Goal: Task Accomplishment & Management: Manage account settings

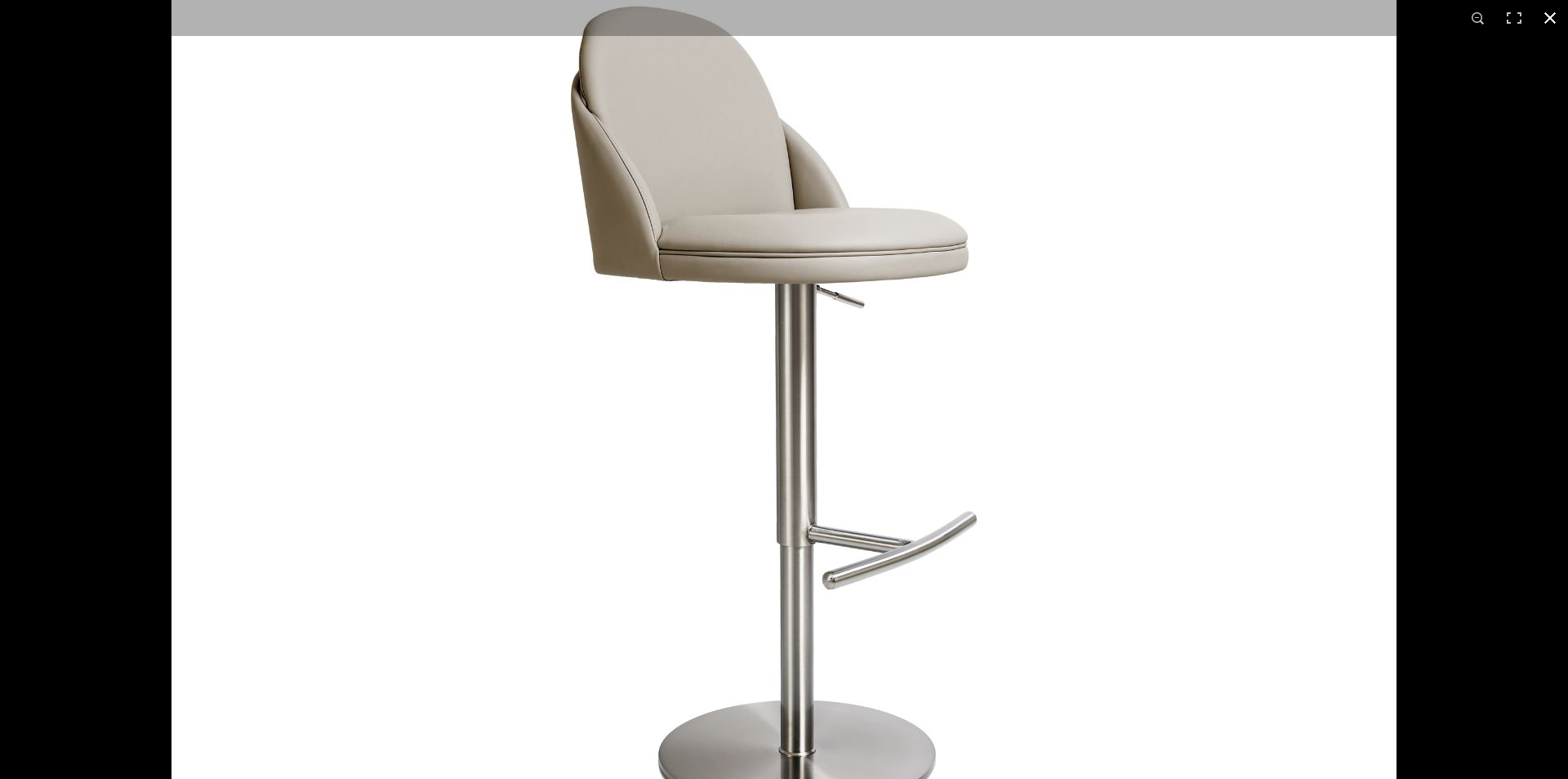
click at [1550, 16] on button at bounding box center [1551, 18] width 36 height 36
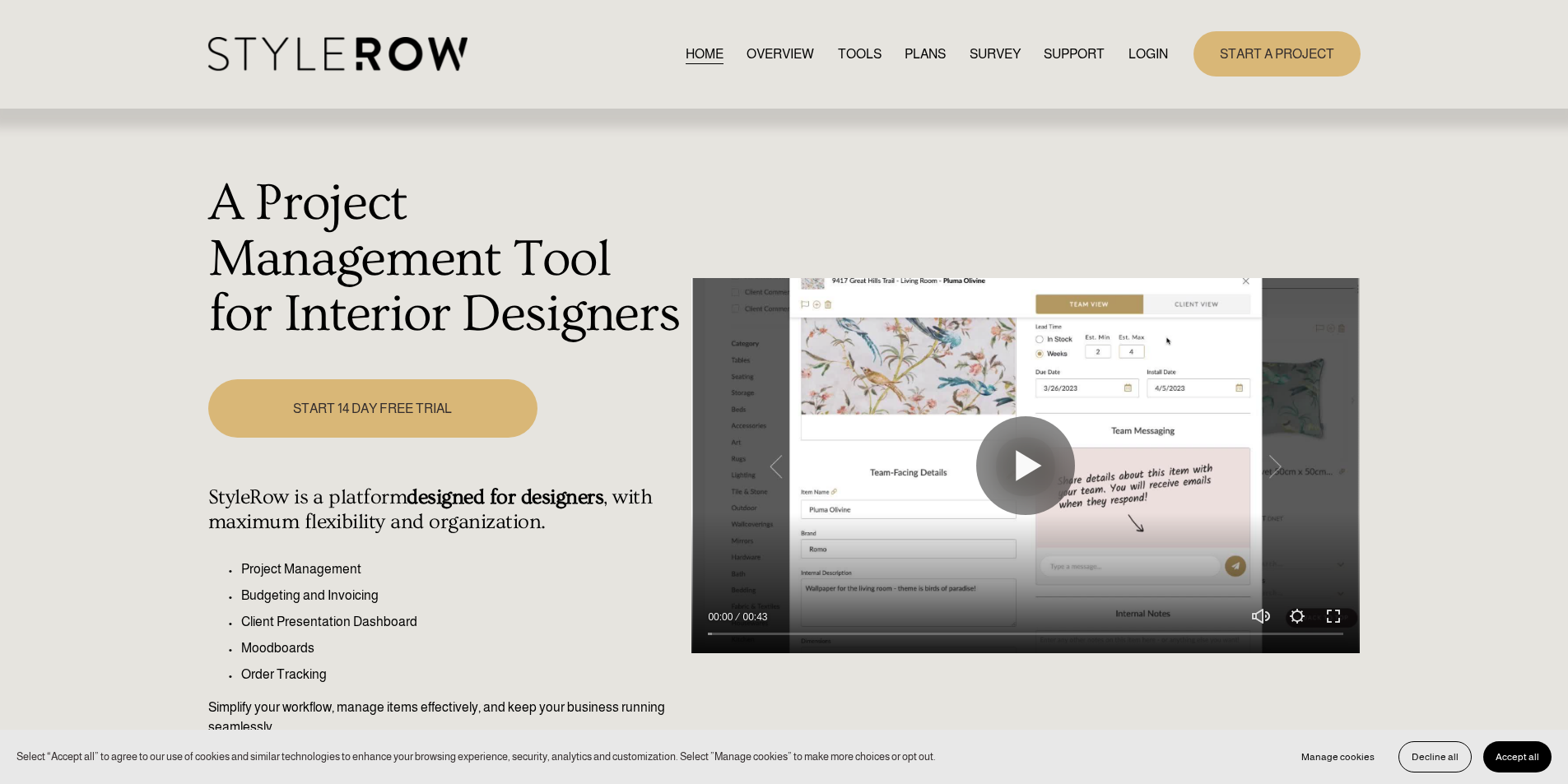
click at [1151, 57] on link "LOGIN" at bounding box center [1148, 54] width 40 height 22
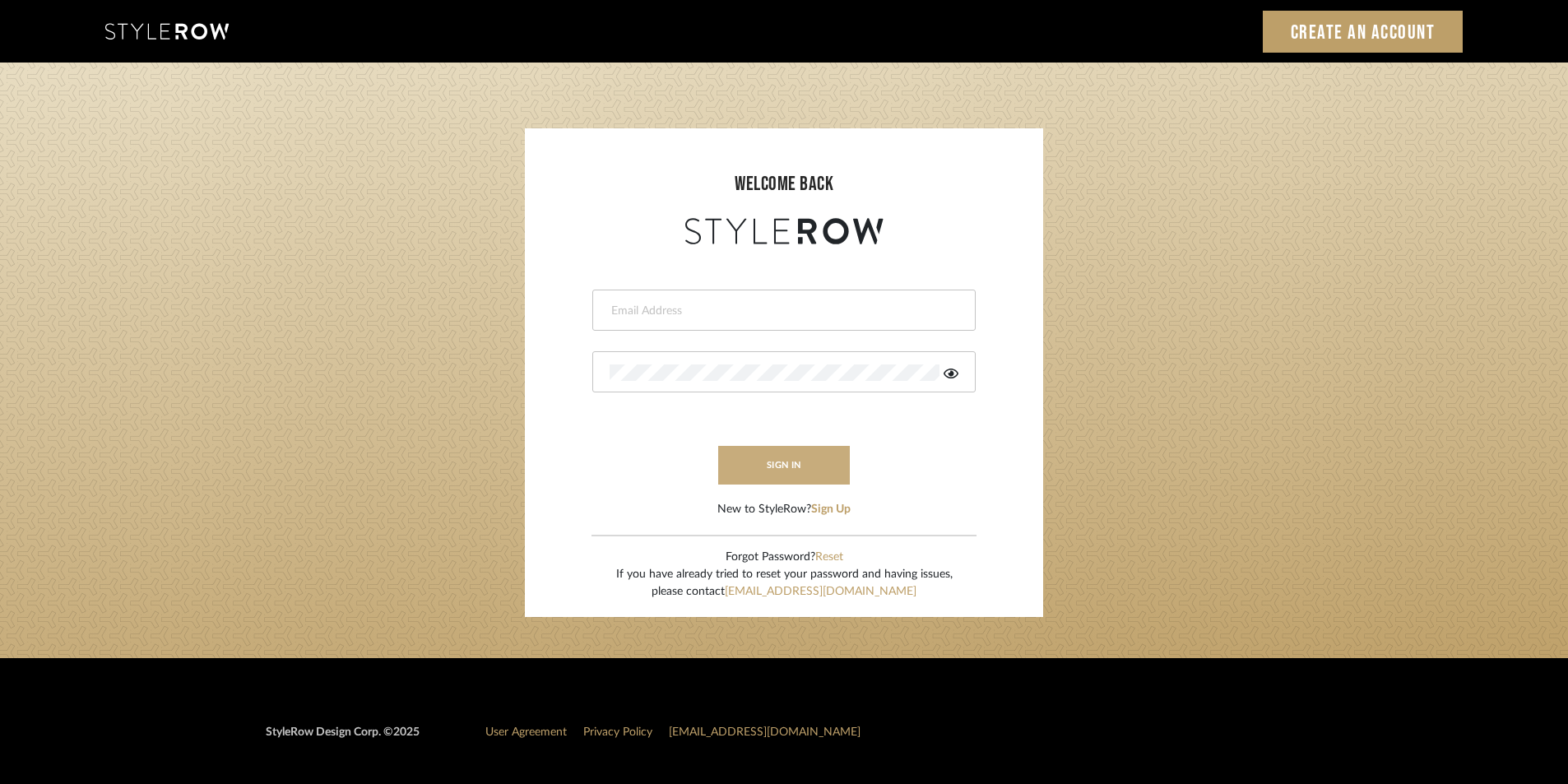
type input "jensalmon@perlalichi.com"
click at [744, 470] on button "sign in" at bounding box center [784, 465] width 132 height 39
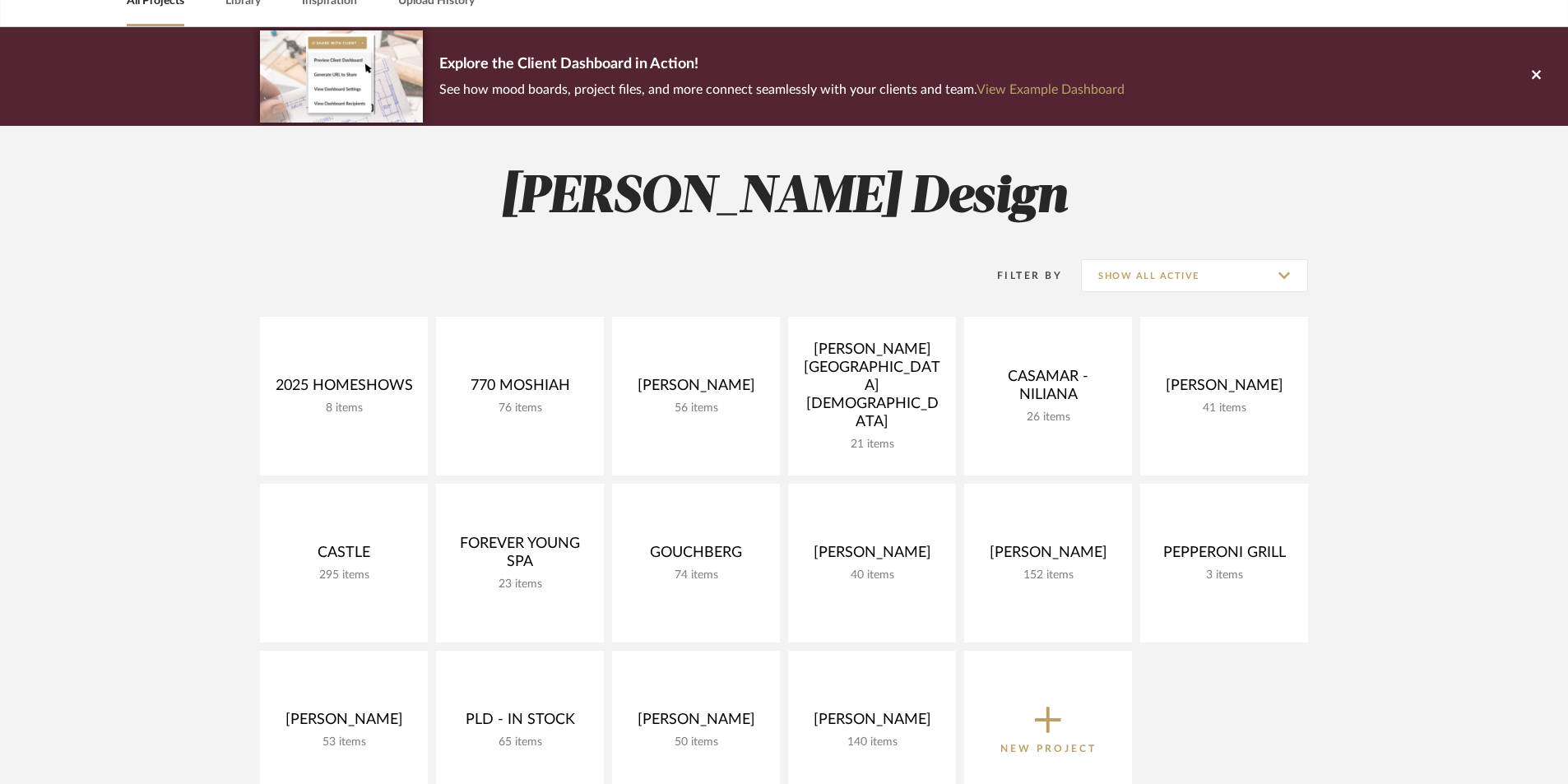
scroll to position [329, 0]
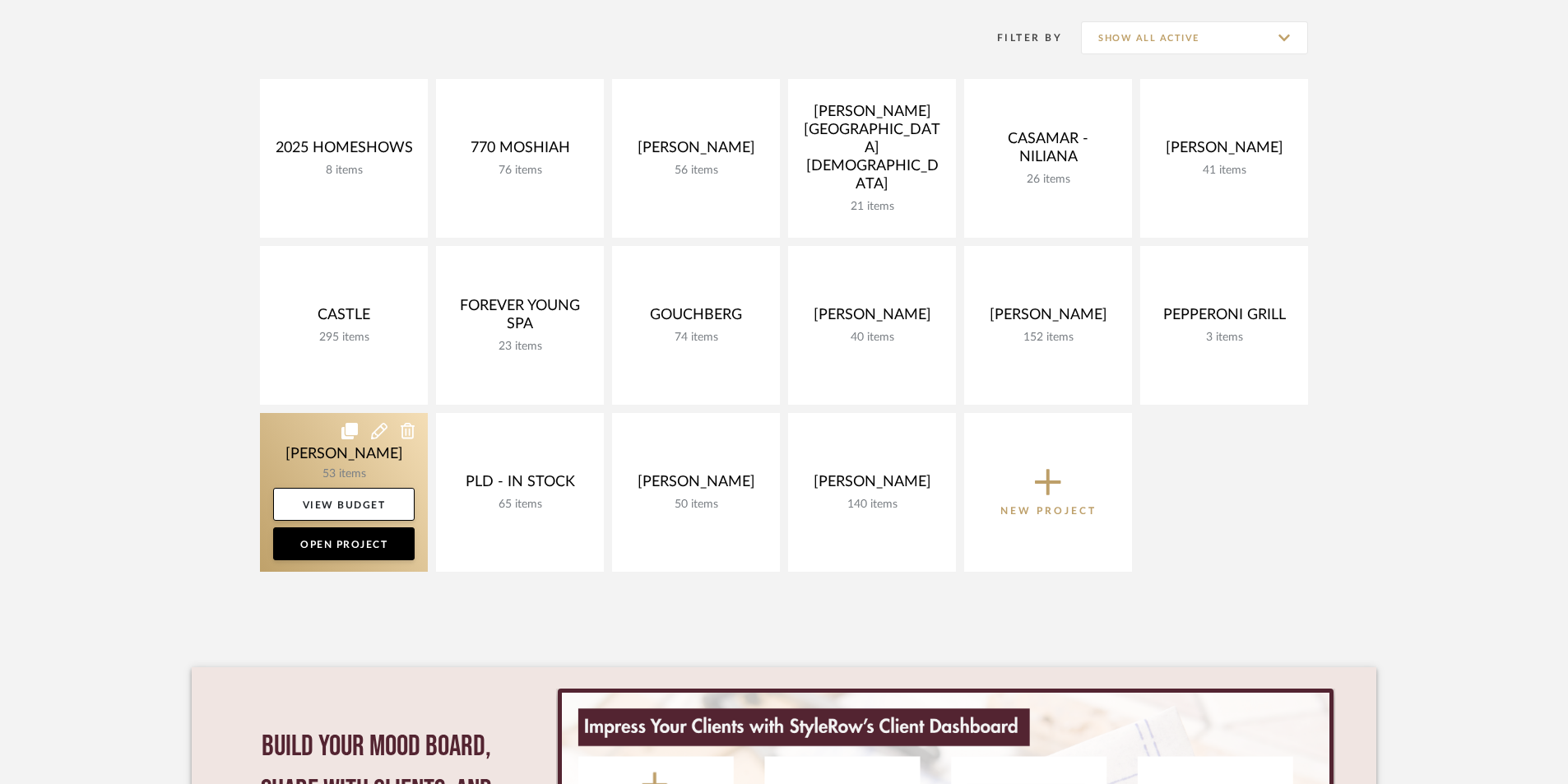
click at [356, 473] on link at bounding box center [344, 492] width 168 height 159
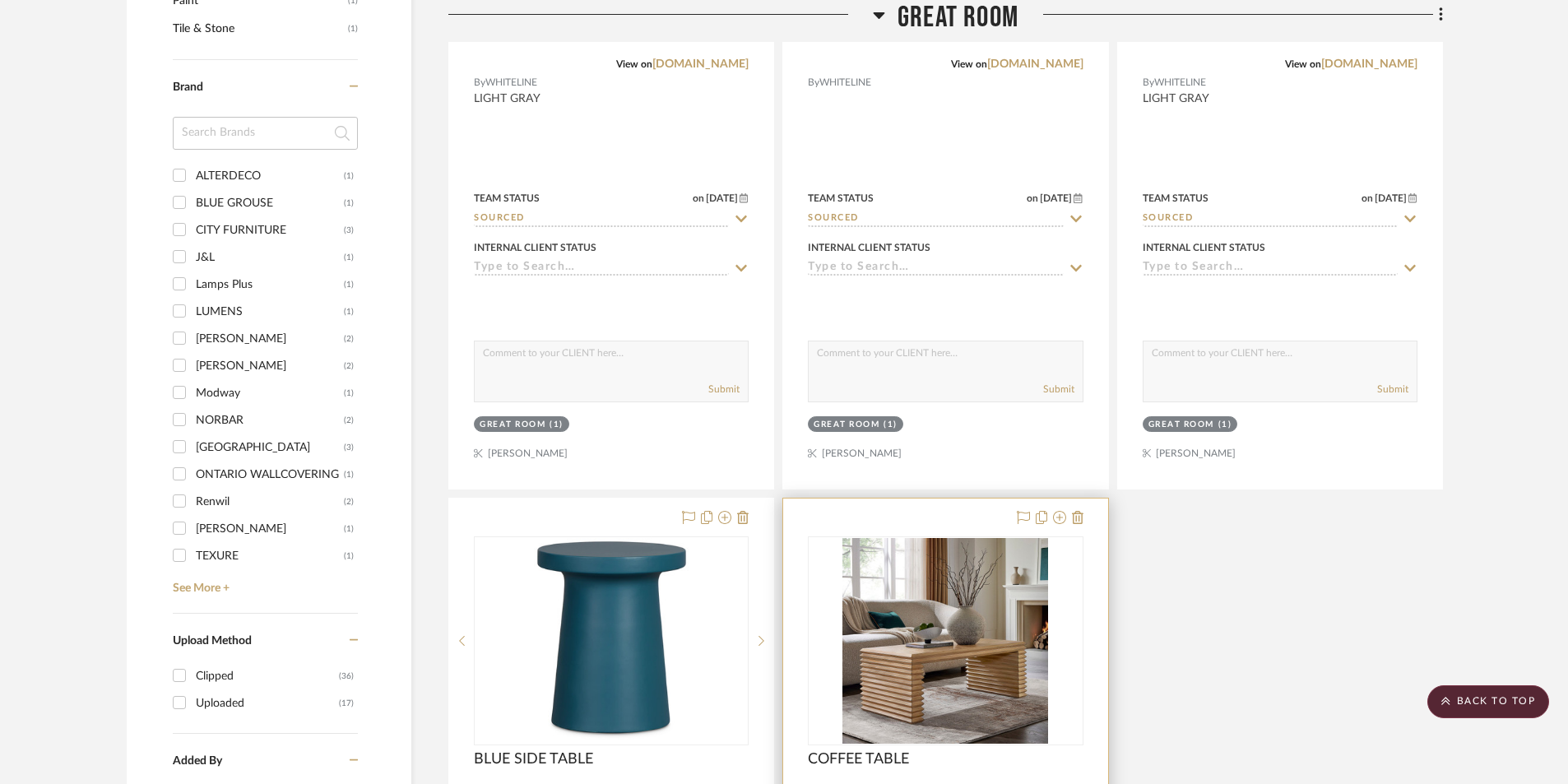
scroll to position [2029, 0]
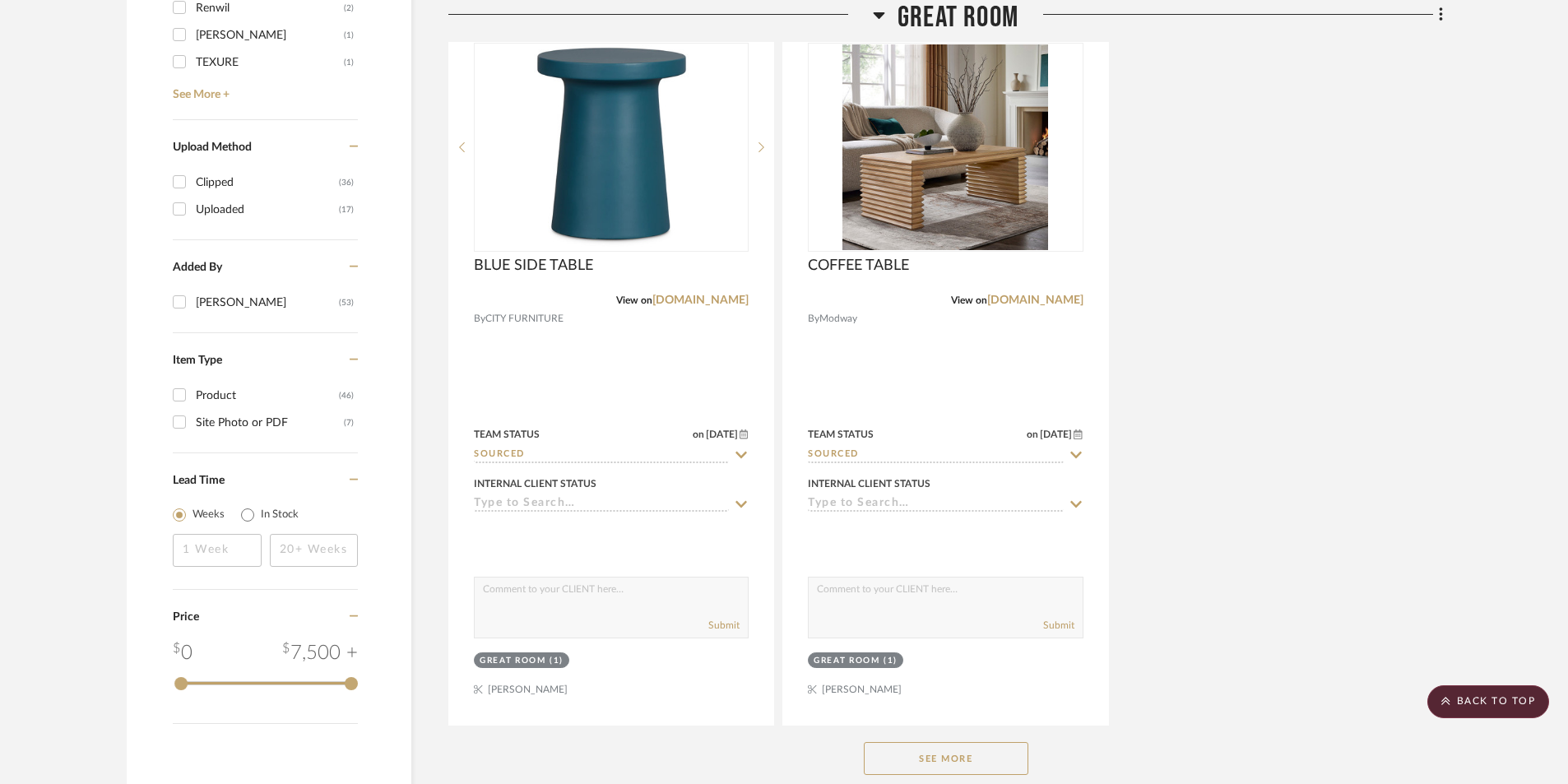
click at [961, 753] on button "See More" at bounding box center [946, 758] width 165 height 33
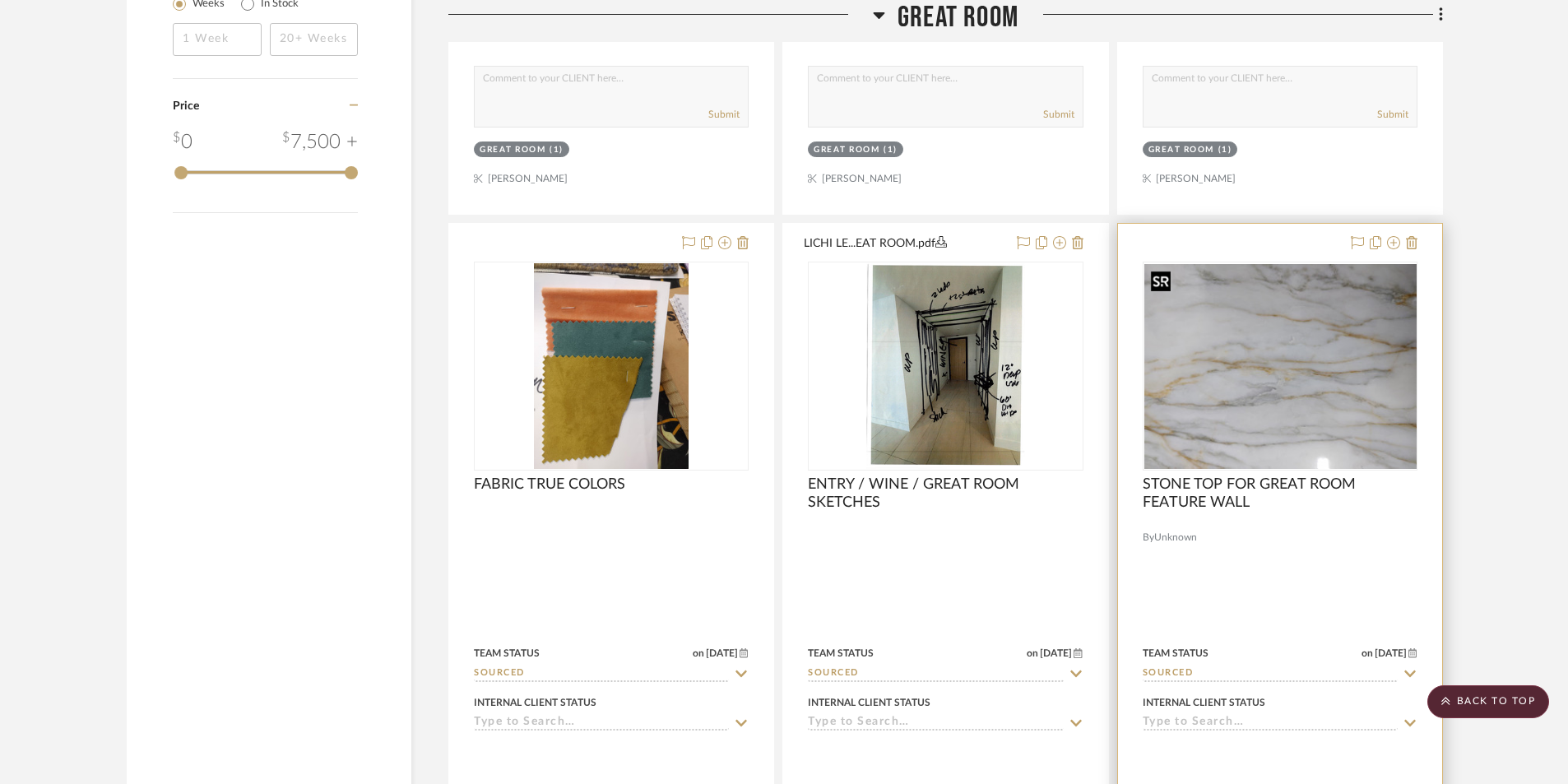
scroll to position [2631, 0]
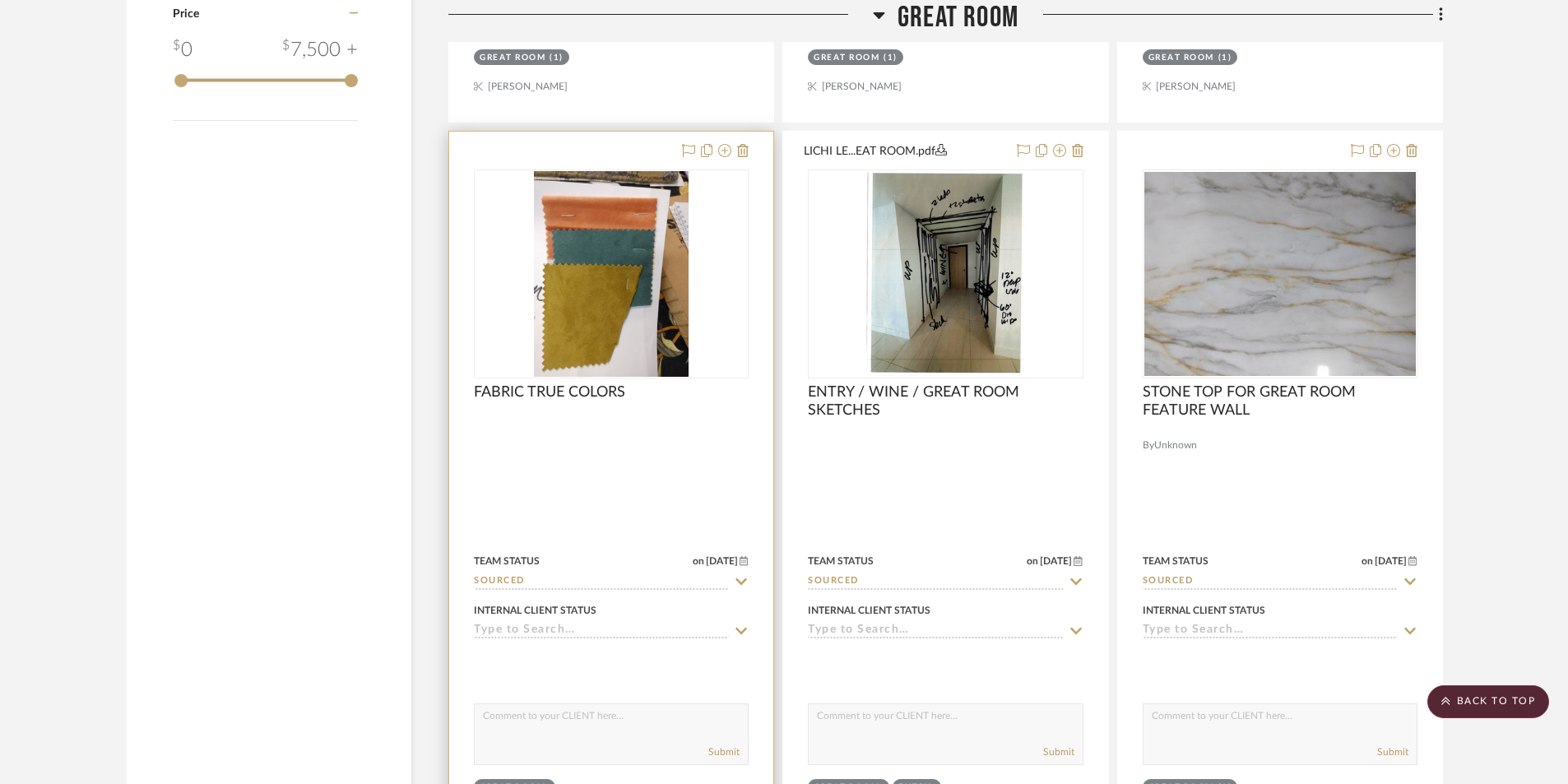
click at [588, 449] on div at bounding box center [611, 491] width 324 height 720
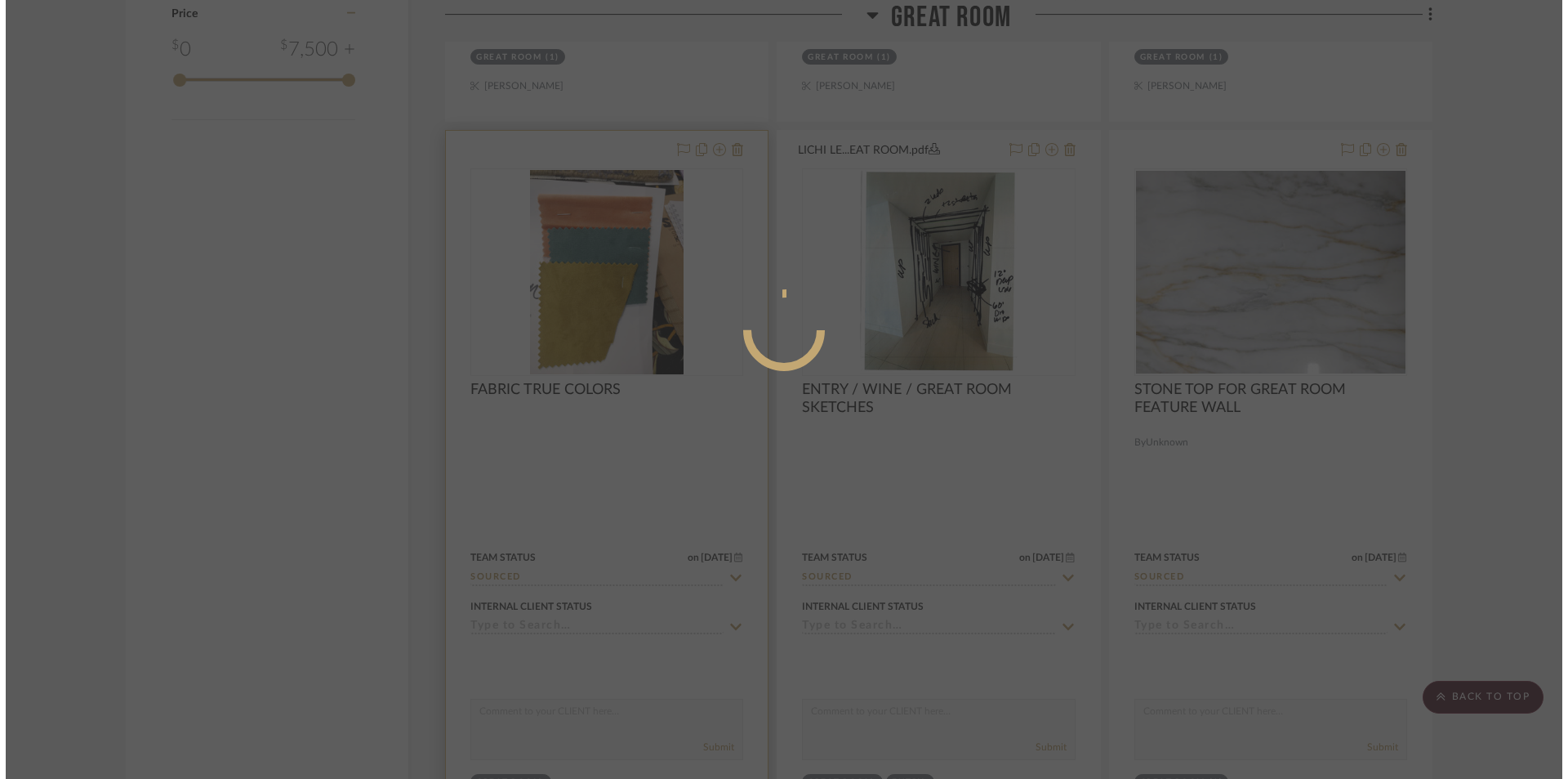
scroll to position [0, 0]
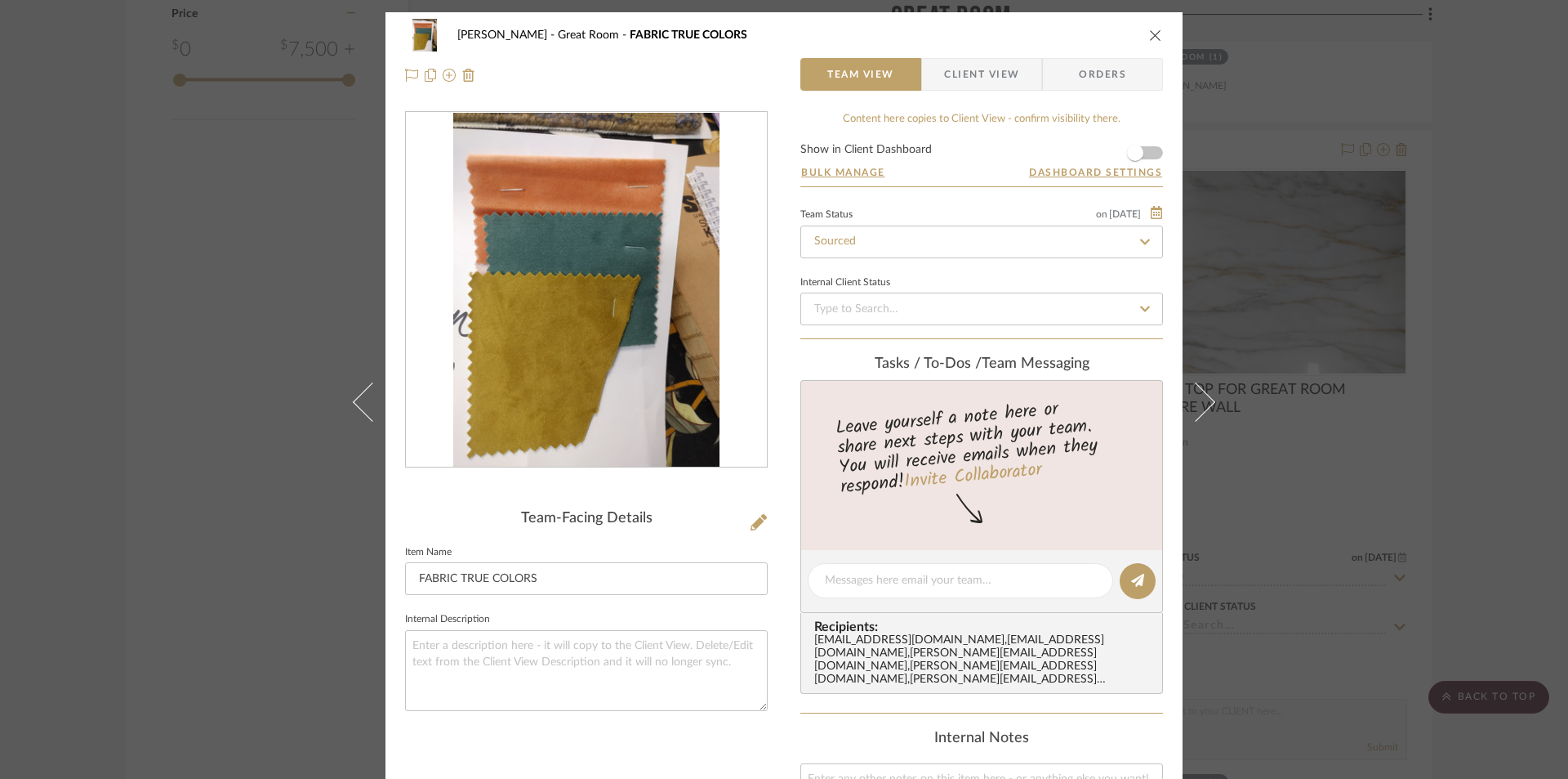
click at [1150, 35] on icon "close" at bounding box center [1156, 35] width 13 height 13
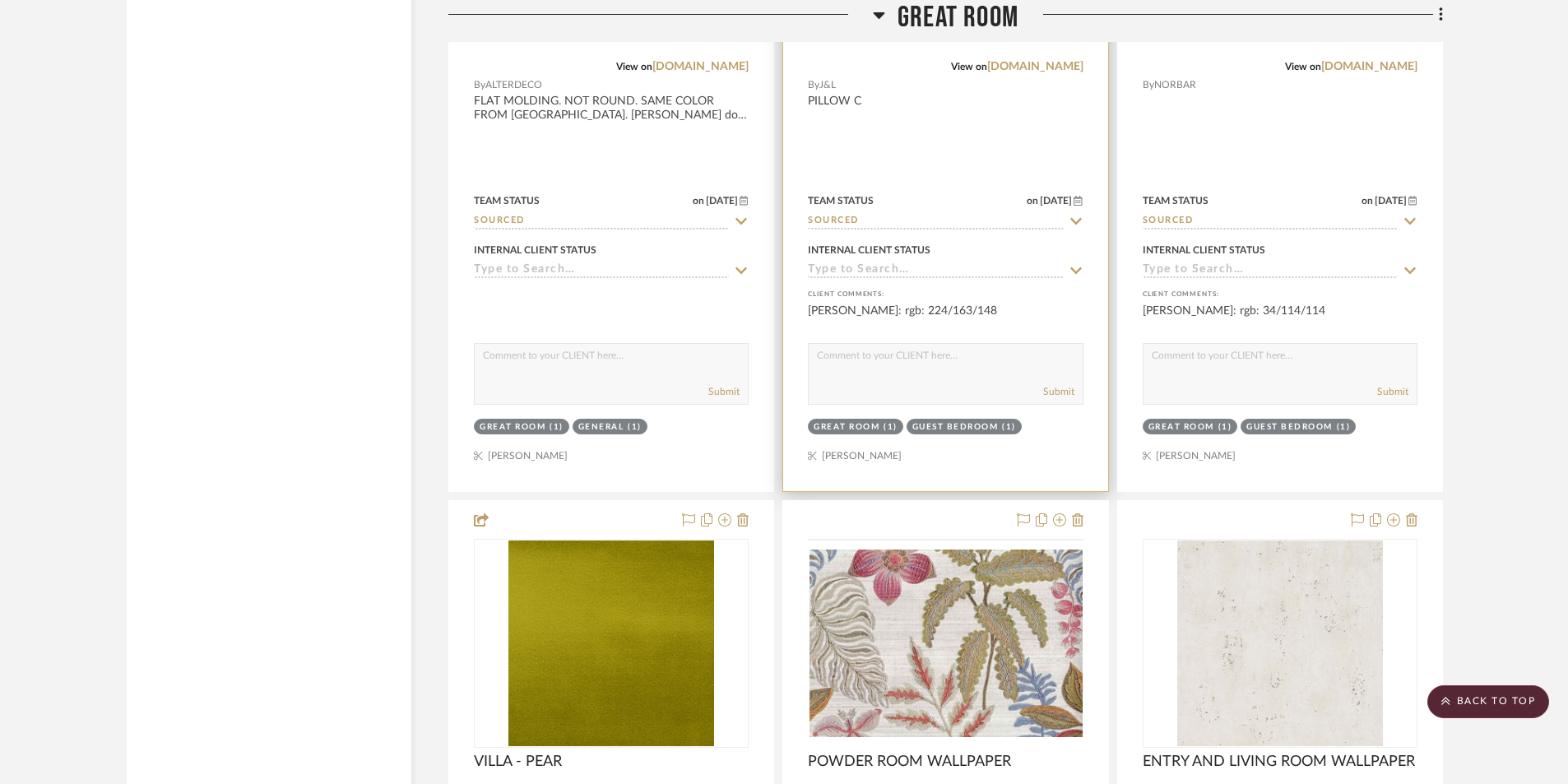
scroll to position [3838, 0]
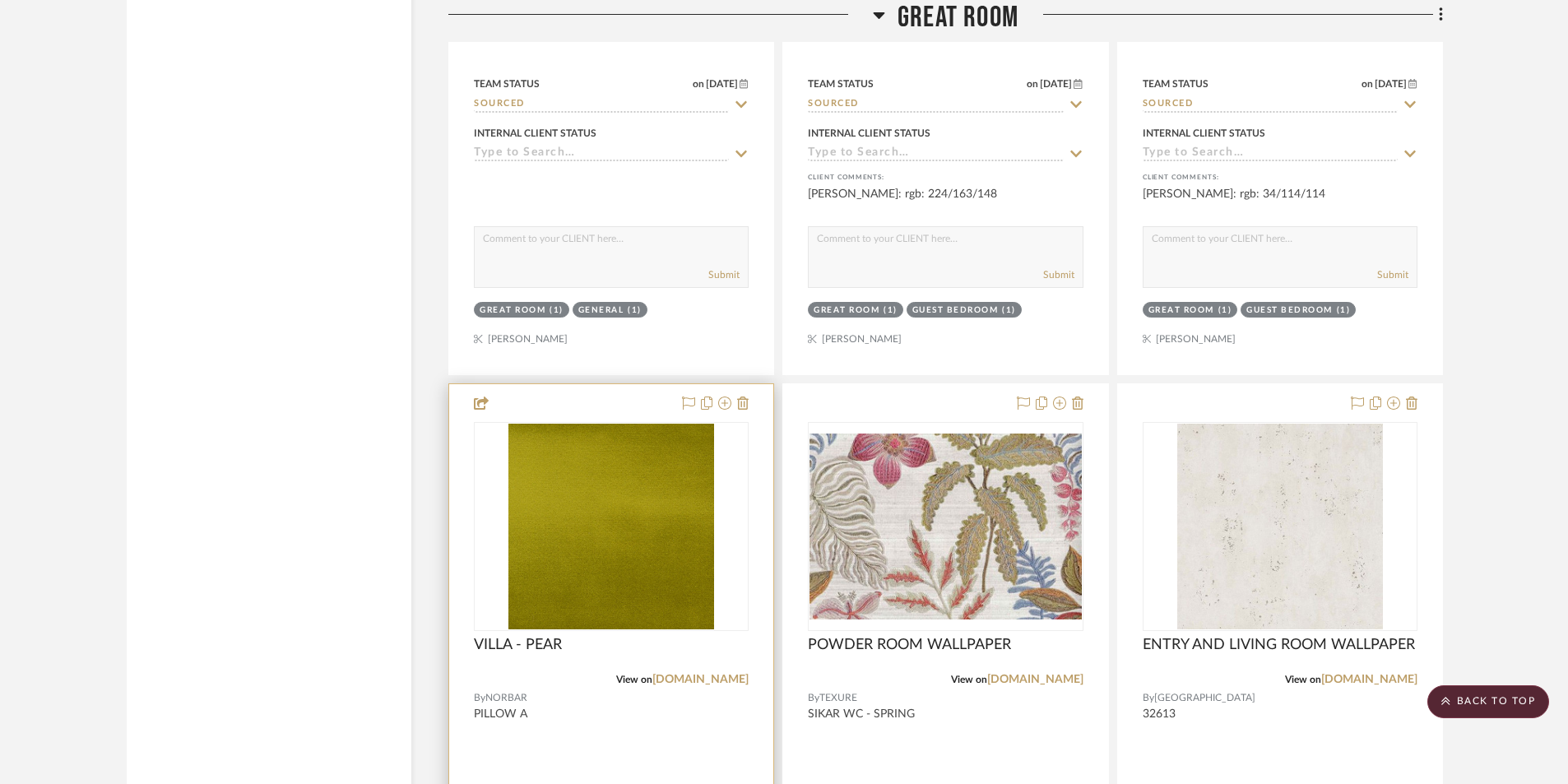
click at [577, 735] on div at bounding box center [611, 744] width 324 height 720
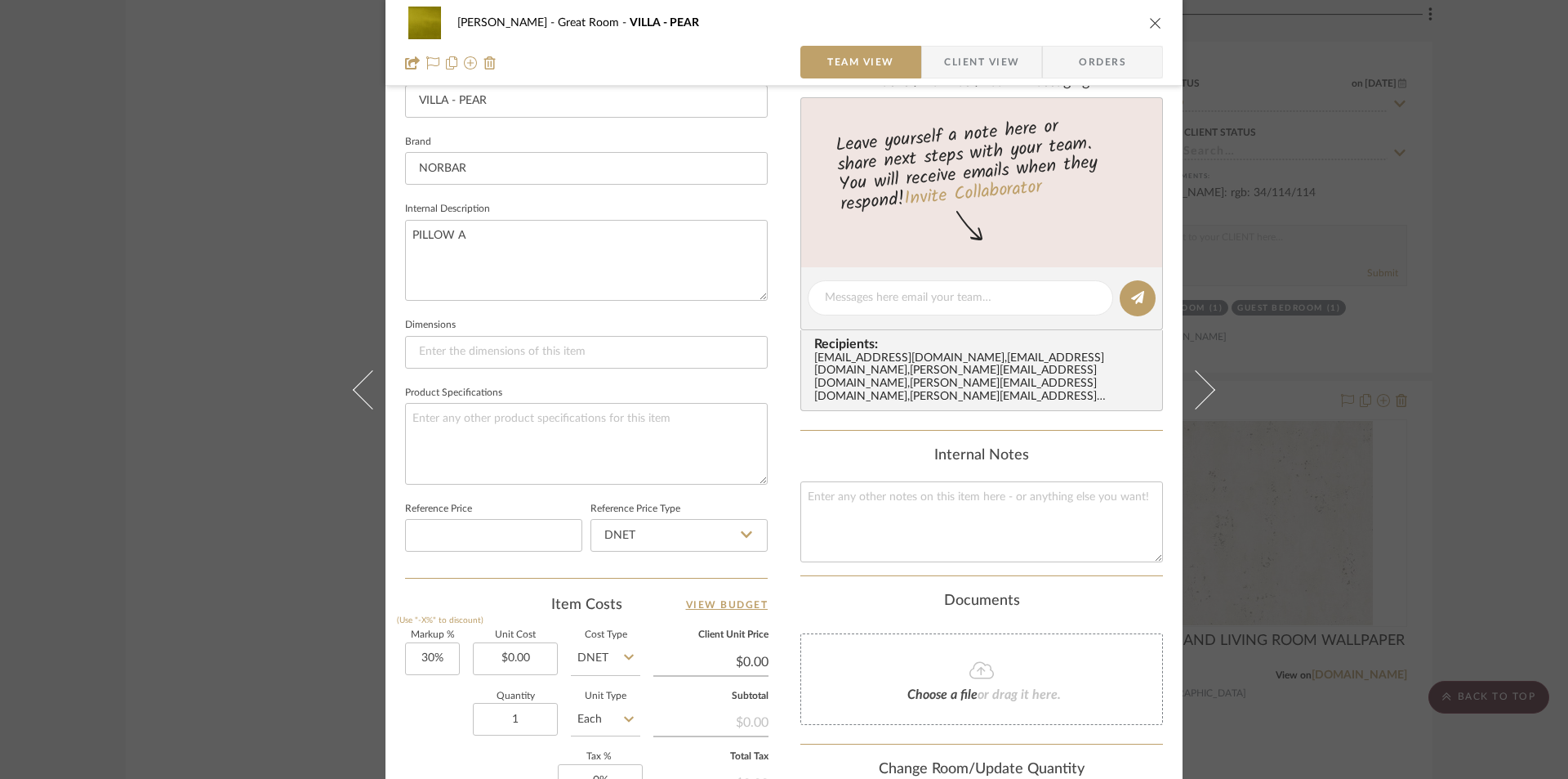
scroll to position [545, 0]
